Goal: Register for event/course: Register for event/course

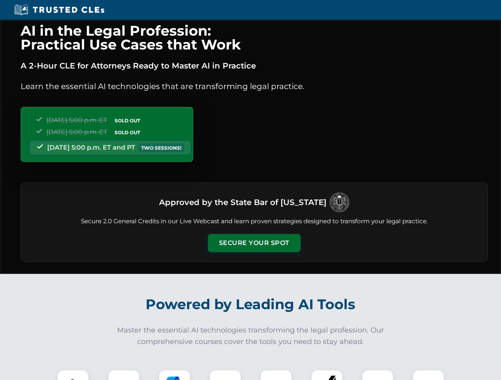
click at [254, 243] on button "Secure Your Spot" at bounding box center [254, 243] width 93 height 18
click at [73, 375] on img at bounding box center [72, 386] width 23 height 23
